Goal: Information Seeking & Learning: Learn about a topic

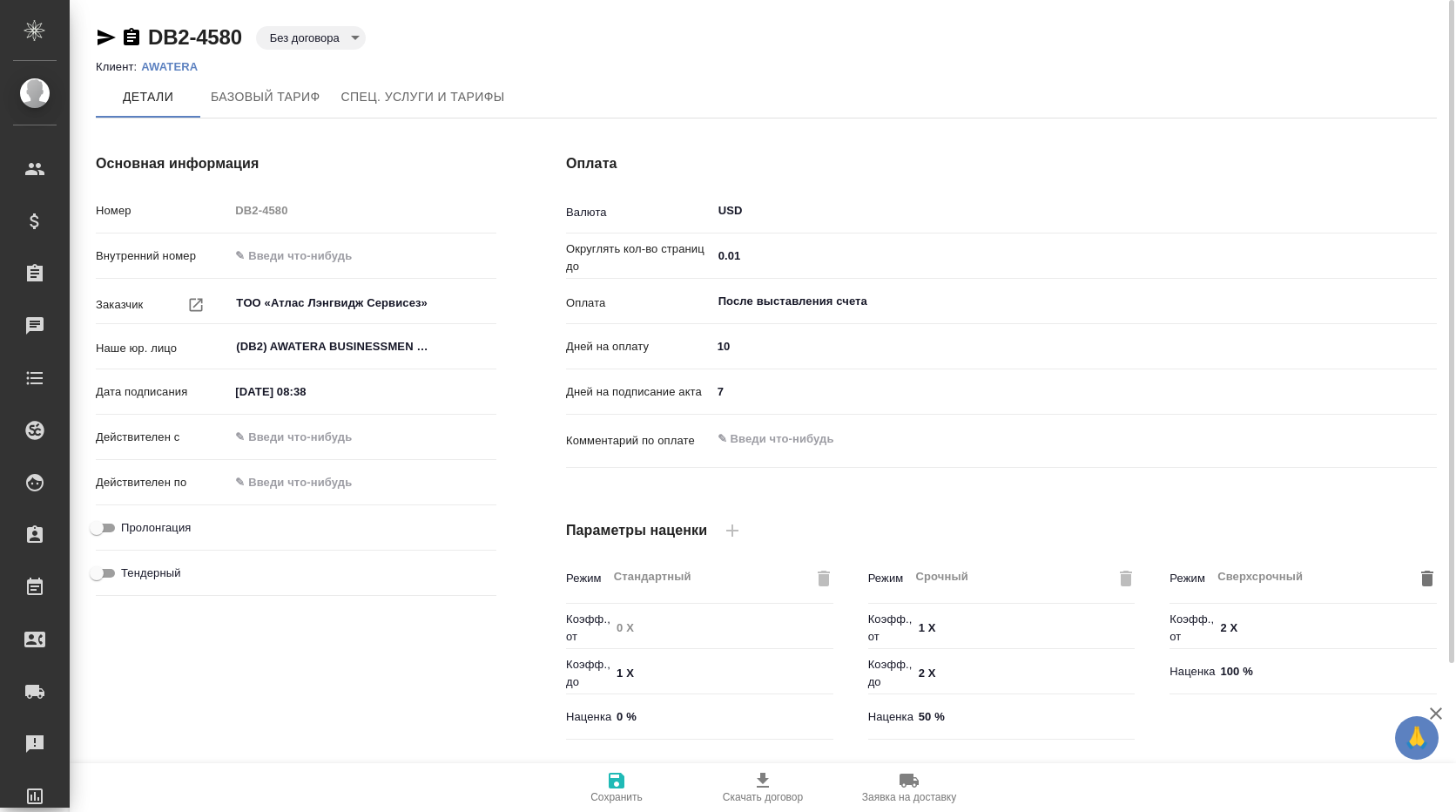
scroll to position [327, 0]
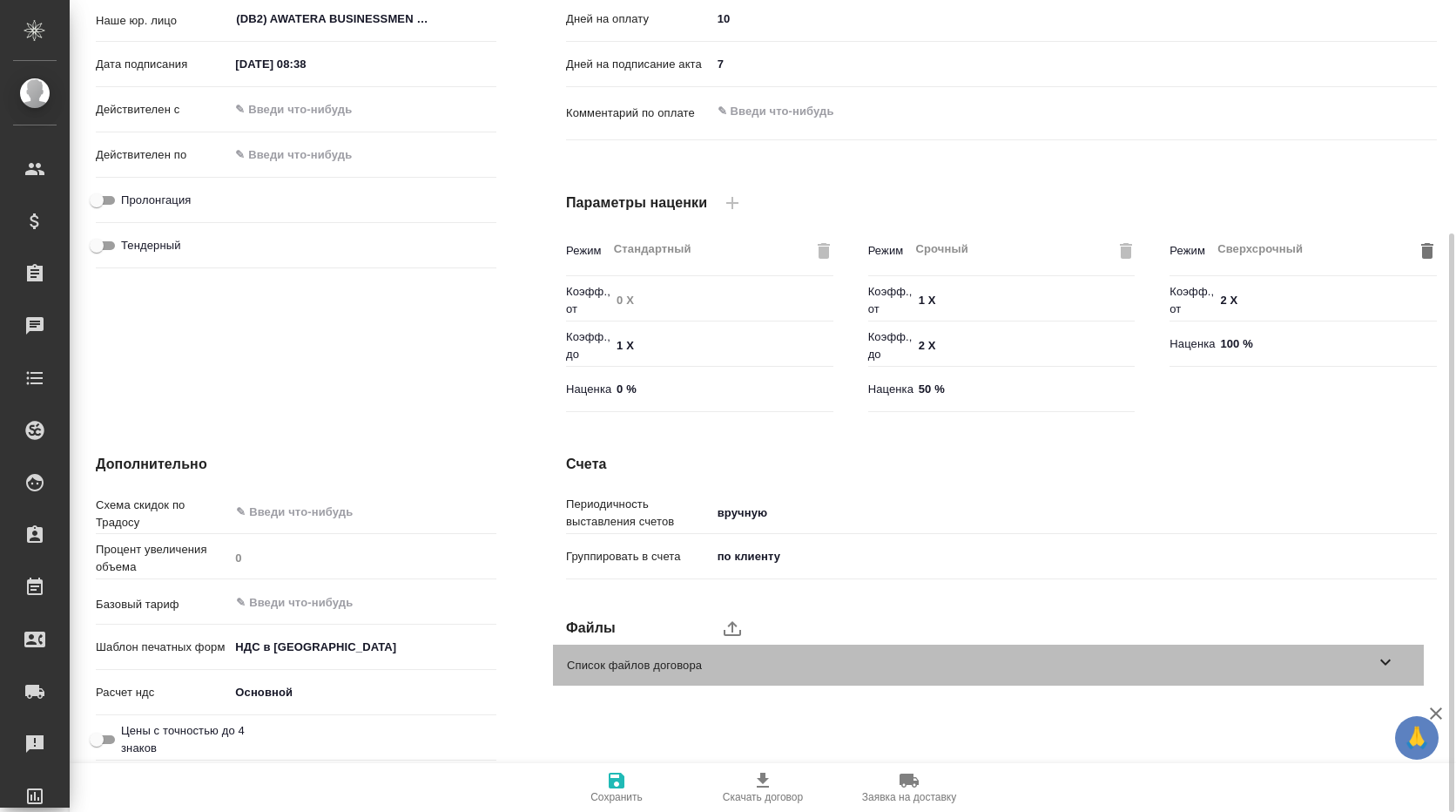
click at [1389, 660] on icon at bounding box center [1385, 662] width 11 height 6
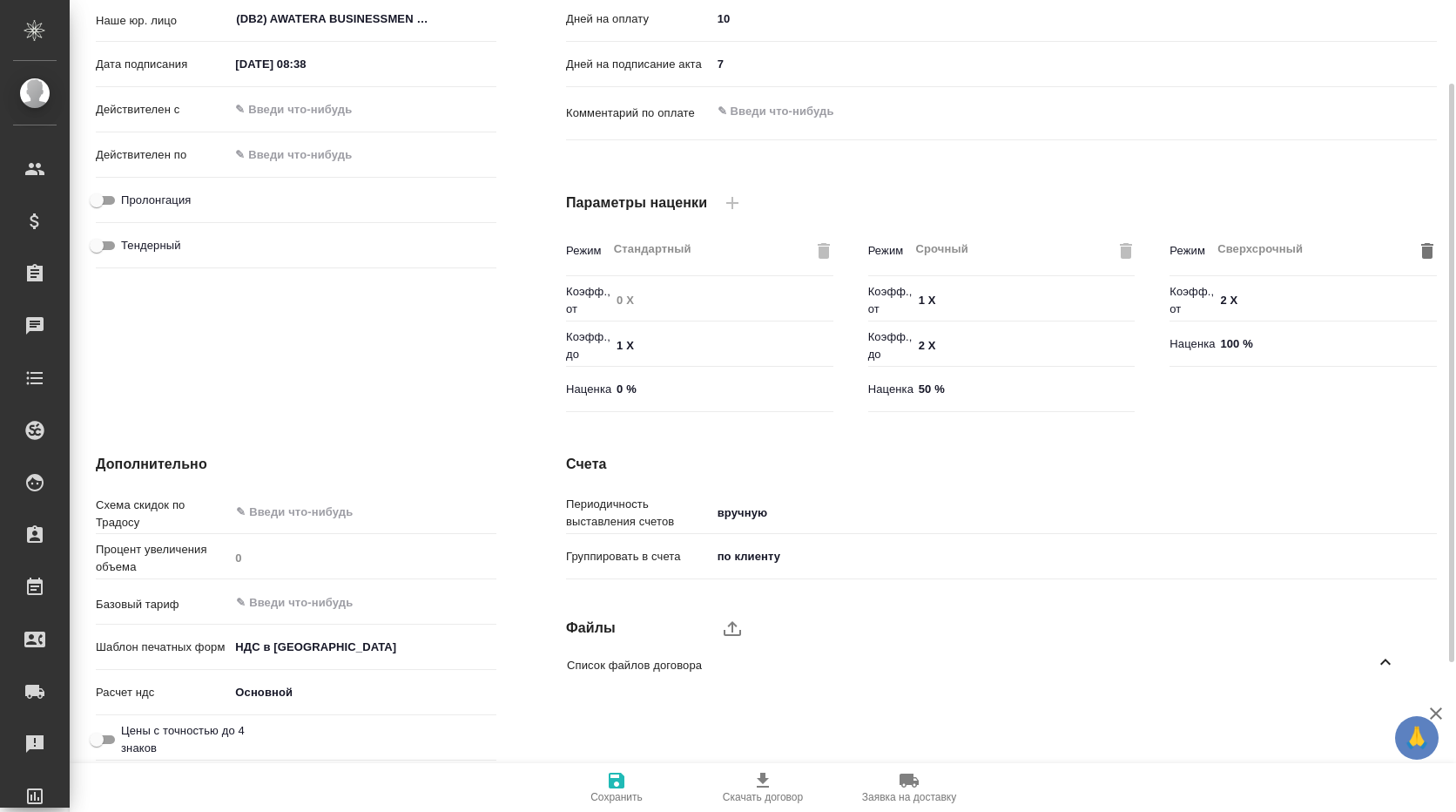
scroll to position [0, 0]
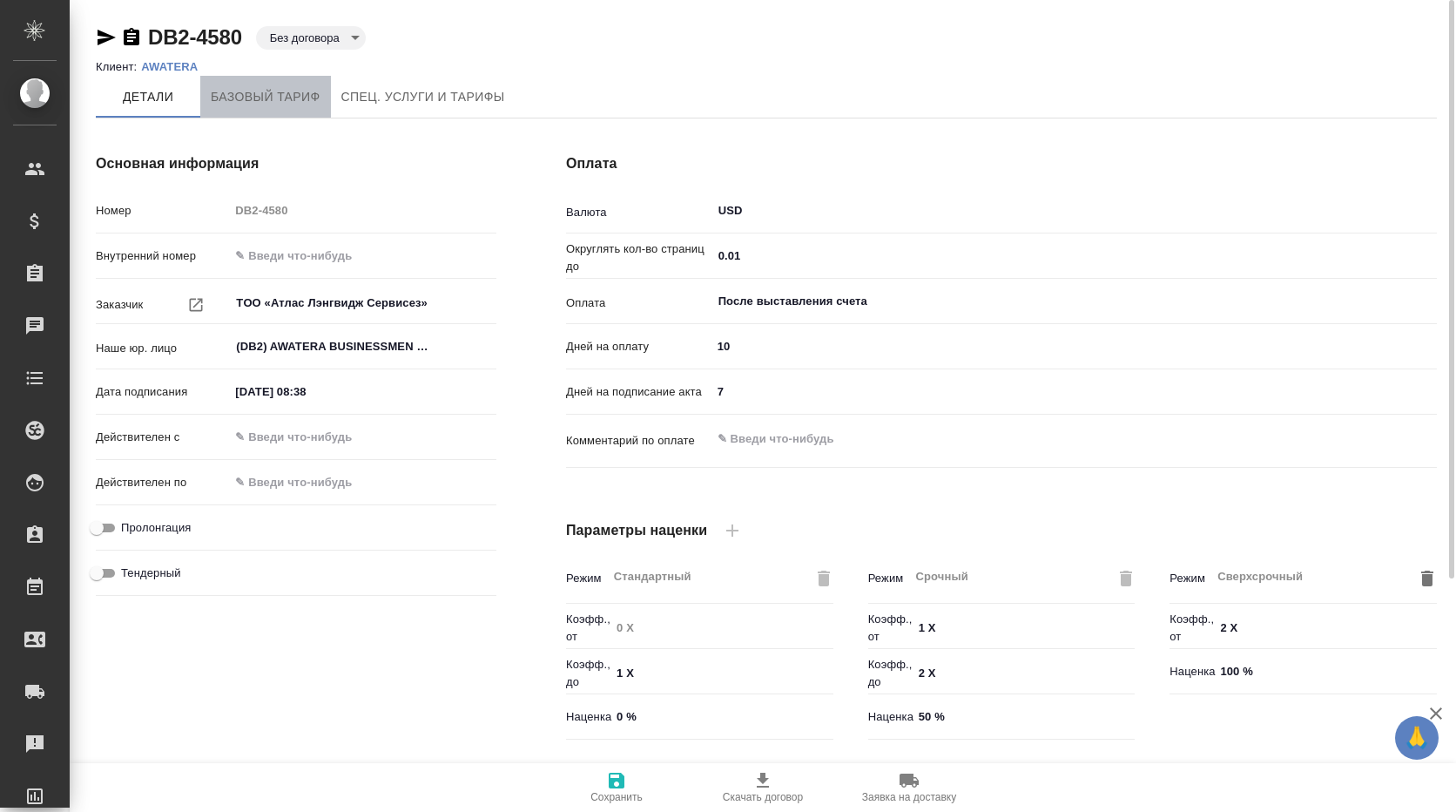
click at [251, 97] on span "Базовый тариф" at bounding box center [266, 97] width 110 height 22
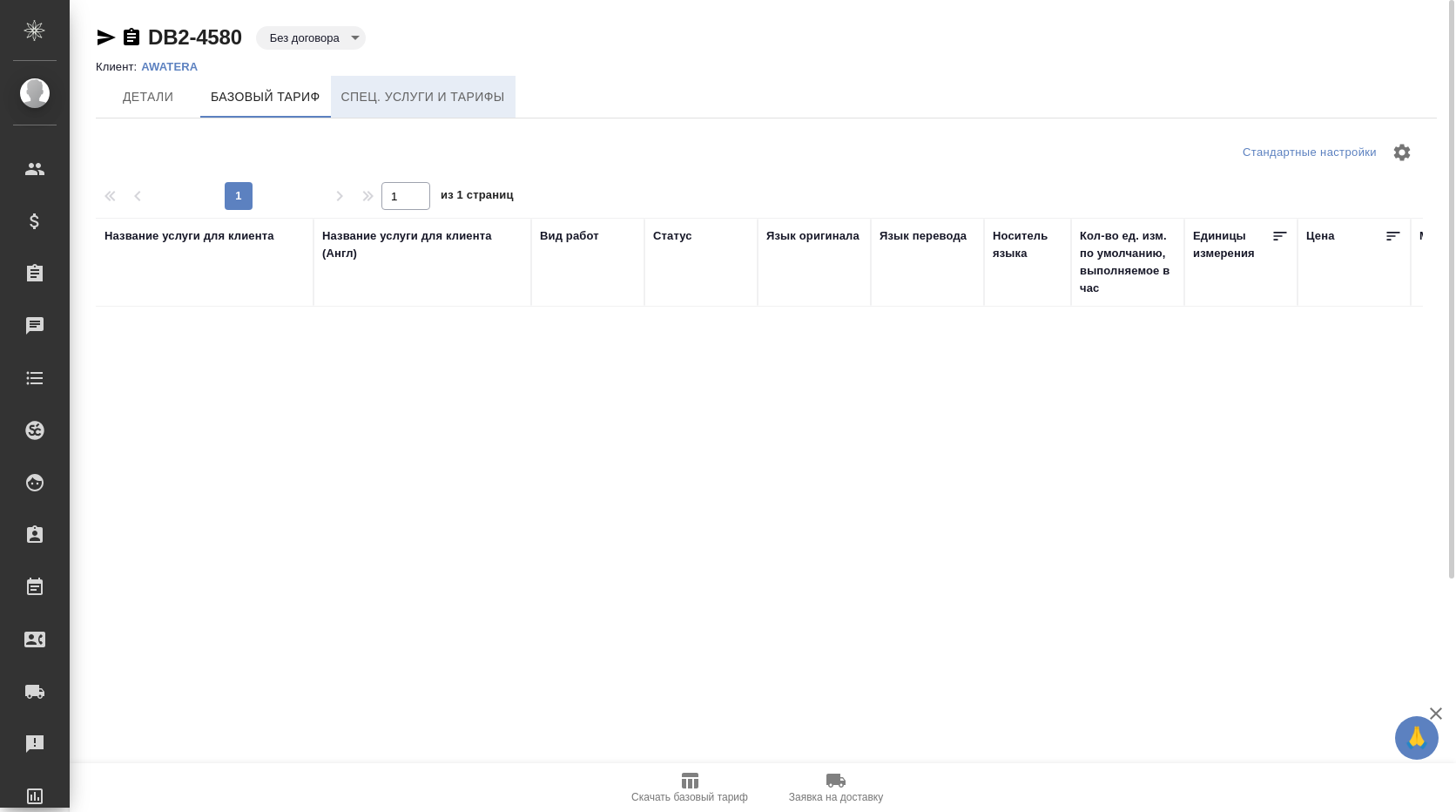
click at [409, 88] on span "Спец. услуги и тарифы" at bounding box center [423, 97] width 164 height 22
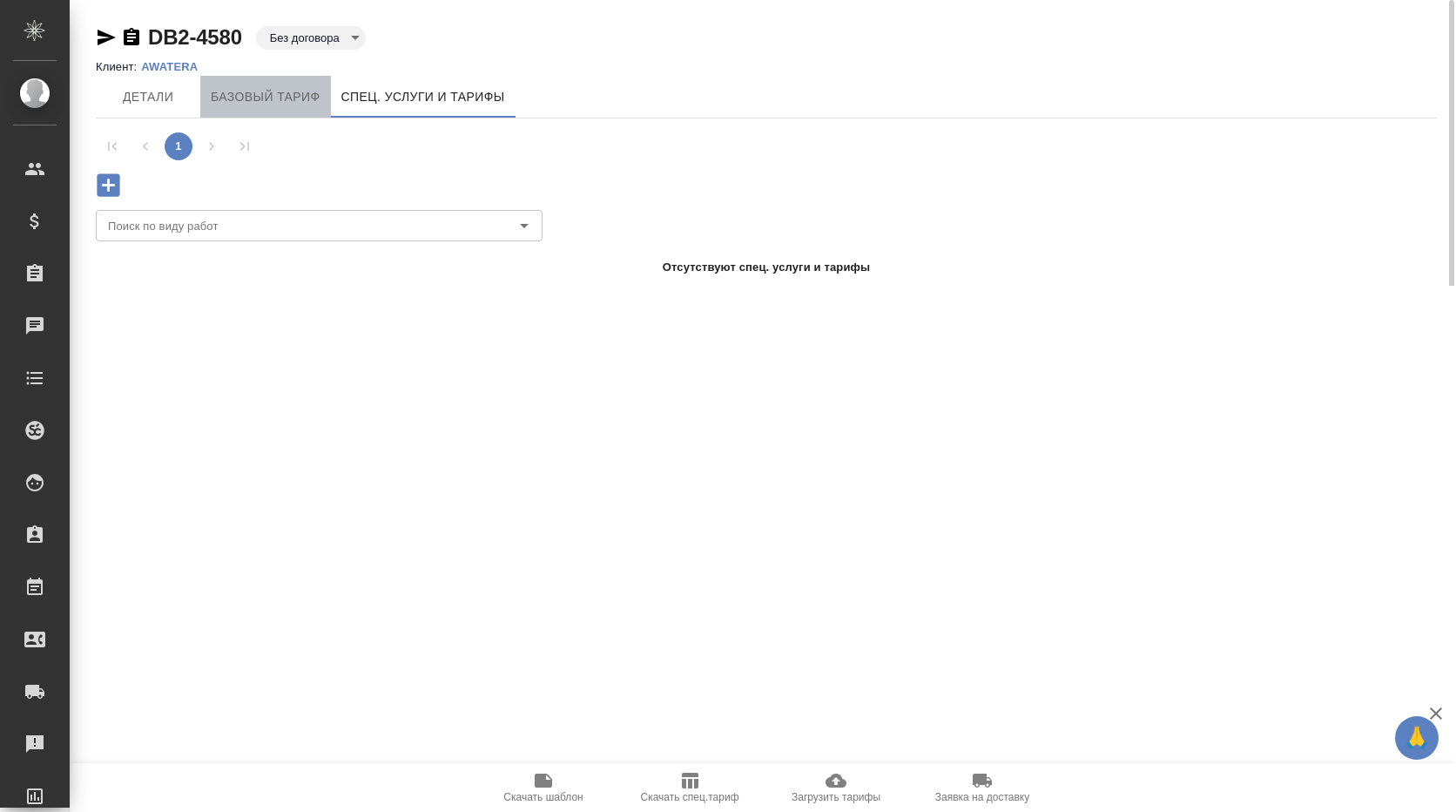
click at [262, 98] on span "Базовый тариф" at bounding box center [266, 97] width 110 height 22
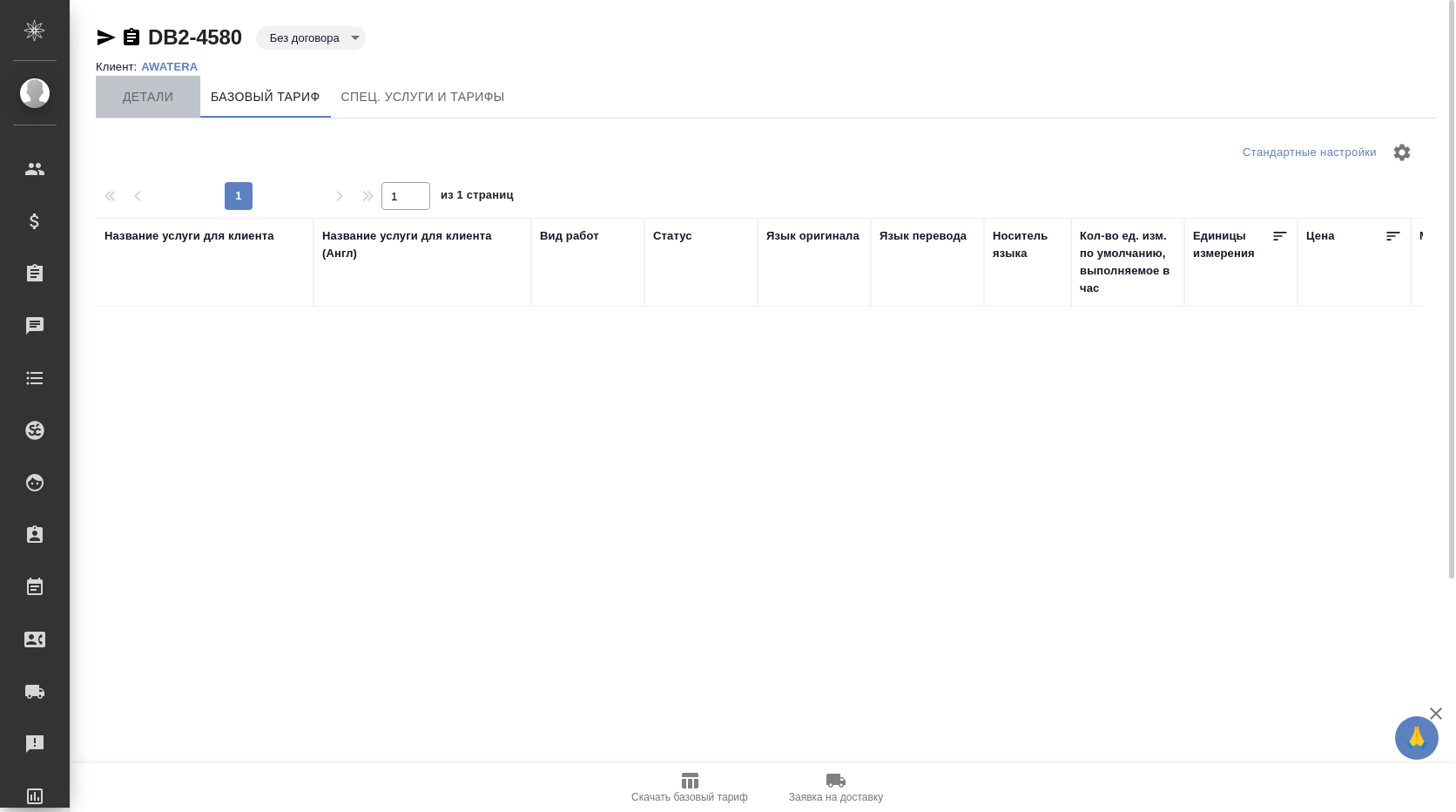
click at [149, 100] on span "Детали" at bounding box center [147, 97] width 83 height 22
